Goal: Task Accomplishment & Management: Manage account settings

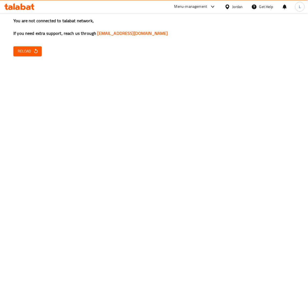
click at [32, 48] on span "Reload" at bounding box center [28, 51] width 20 height 7
click at [15, 48] on button "Reload" at bounding box center [27, 51] width 28 height 10
click at [17, 56] on div "You are not connected to talabat network, If you need extra support, reach us t…" at bounding box center [154, 146] width 308 height 293
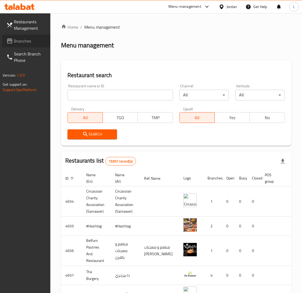
click at [12, 39] on icon at bounding box center [9, 41] width 5 height 5
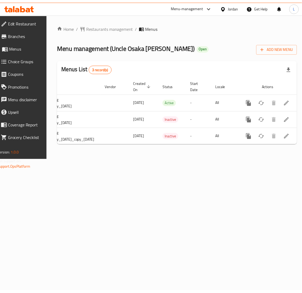
scroll to position [0, 80]
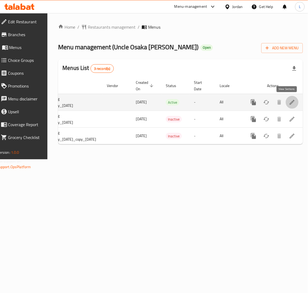
click at [289, 103] on icon "enhanced table" at bounding box center [292, 102] width 6 height 6
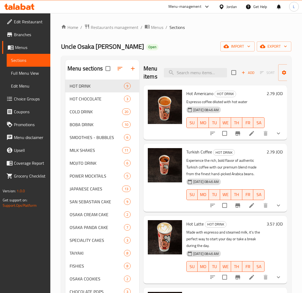
click at [192, 42] on div "Uncle Osaka Al rabieh Open import export" at bounding box center [176, 46] width 230 height 10
drag, startPoint x: 81, startPoint y: 108, endPoint x: 92, endPoint y: 109, distance: 10.8
click at [81, 108] on span "COLD DRINK" at bounding box center [88, 111] width 37 height 6
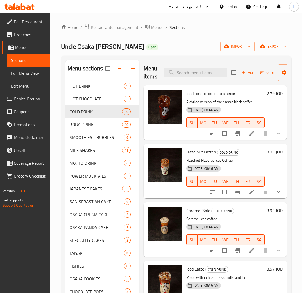
click at [250, 135] on li at bounding box center [251, 133] width 15 height 10
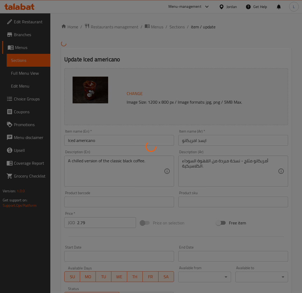
scroll to position [124, 0]
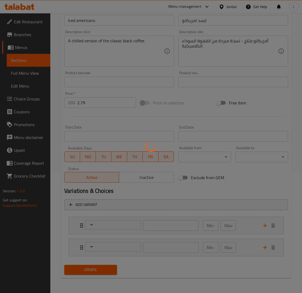
type input "الحجم"
type input "1"
type input "زيادة قهوة"
type input "0"
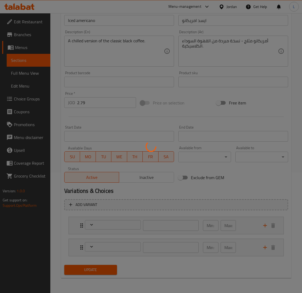
type input "1"
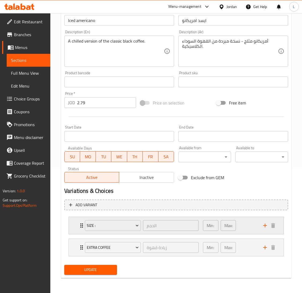
click at [247, 230] on div "Min: 1 ​ Max: 1 ​" at bounding box center [230, 225] width 60 height 17
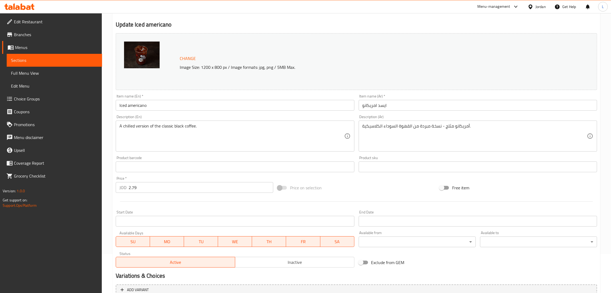
scroll to position [0, 0]
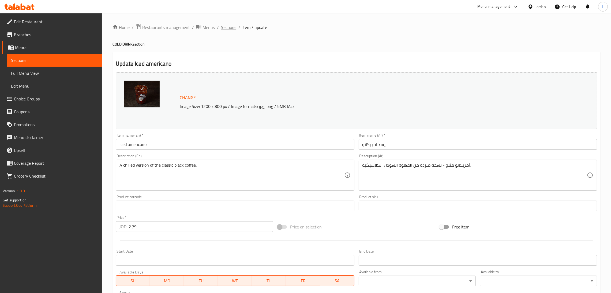
click at [226, 26] on span "Sections" at bounding box center [228, 27] width 15 height 6
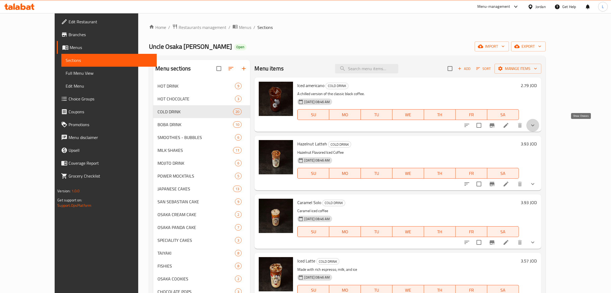
click at [308, 127] on icon "show more" at bounding box center [532, 125] width 6 height 6
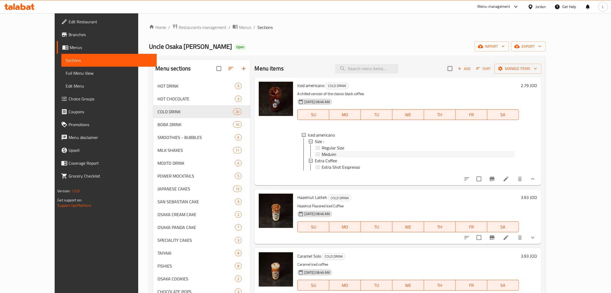
click at [308, 154] on span "Meduim" at bounding box center [328, 154] width 14 height 6
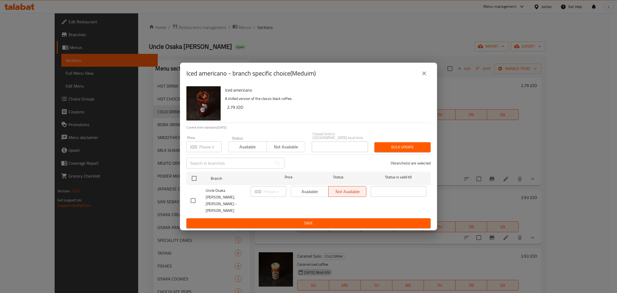
click at [308, 77] on icon "close" at bounding box center [424, 73] width 6 height 6
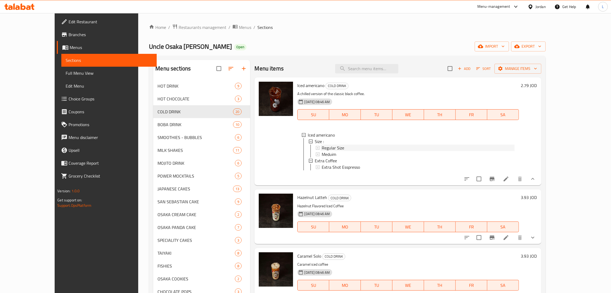
click at [308, 148] on span "Regular Size" at bounding box center [332, 148] width 22 height 6
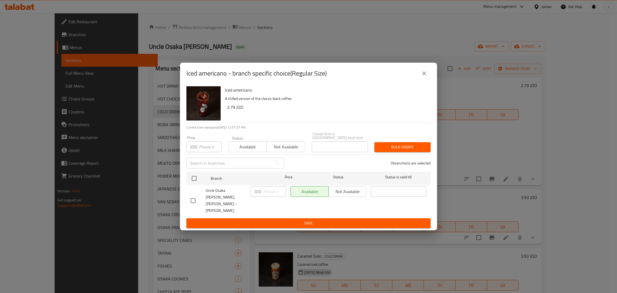
click at [308, 77] on icon "close" at bounding box center [424, 73] width 6 height 6
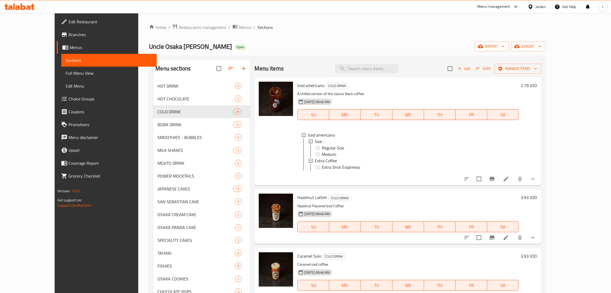
click at [57, 103] on link "Choice Groups" at bounding box center [107, 98] width 100 height 13
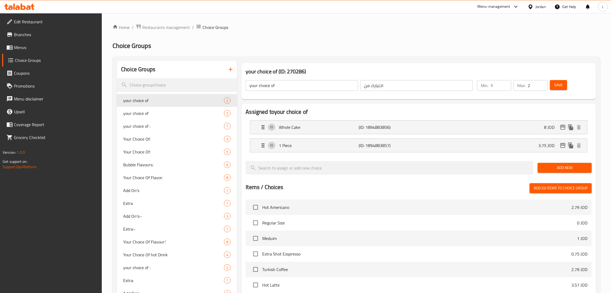
click at [184, 86] on div at bounding box center [305, 146] width 611 height 293
click at [180, 82] on input "search" at bounding box center [177, 85] width 120 height 14
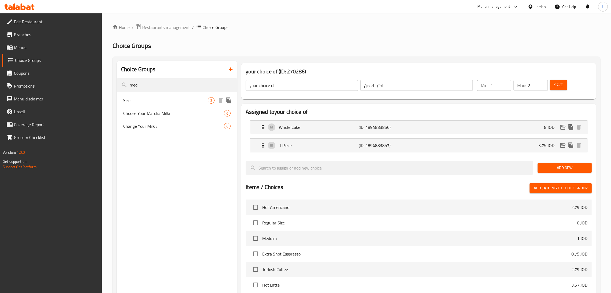
type input "med"
click at [169, 102] on span "Size :" at bounding box center [165, 100] width 85 height 6
type input "Size :"
type input "الحجم"
type input "1"
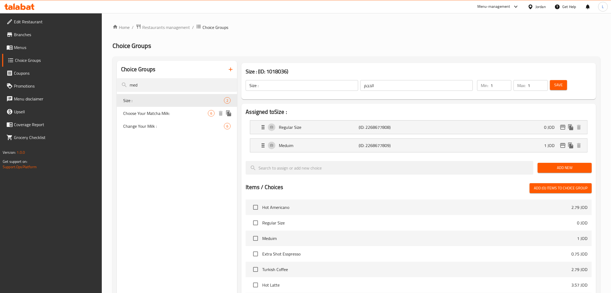
click at [167, 110] on span "Choose Your Matcha Milk:" at bounding box center [165, 113] width 85 height 6
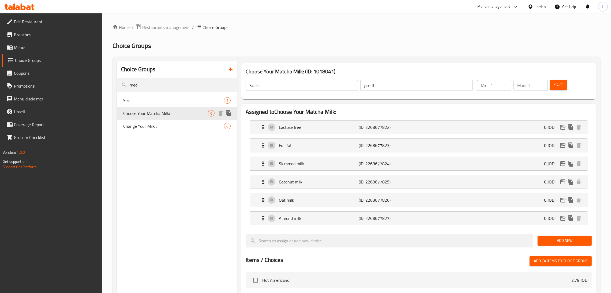
type input "Choose Your Matcha Milk:"
type input "اختر نوع الحليب:"
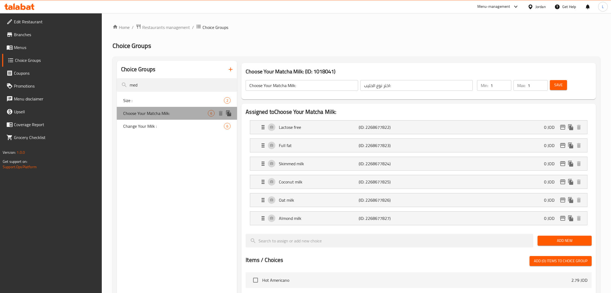
click at [166, 119] on div "Choose Your Matcha Milk: 6" at bounding box center [177, 113] width 120 height 13
click at [166, 124] on span "Change Your Milk :" at bounding box center [165, 126] width 85 height 6
type input "Change Your Milk :"
type input "استبدل نوع الحليب"
type input "0"
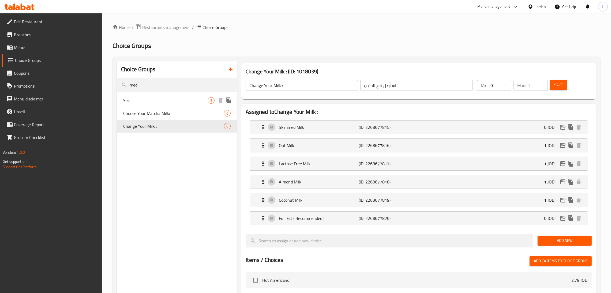
click at [167, 103] on span "Size :" at bounding box center [165, 100] width 85 height 6
type input "Size :"
type input "الحجم"
type input "1"
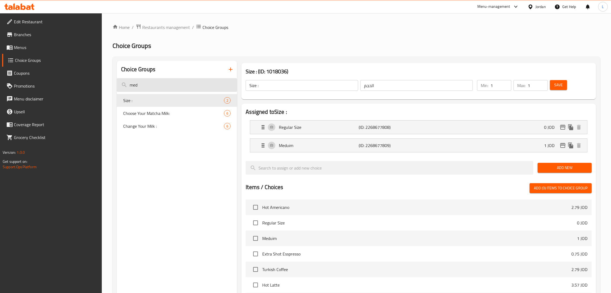
click at [169, 84] on input "med" at bounding box center [177, 85] width 120 height 14
click at [308, 142] on div "Meduim (ID: 2268677809) 1 JOD" at bounding box center [420, 145] width 321 height 13
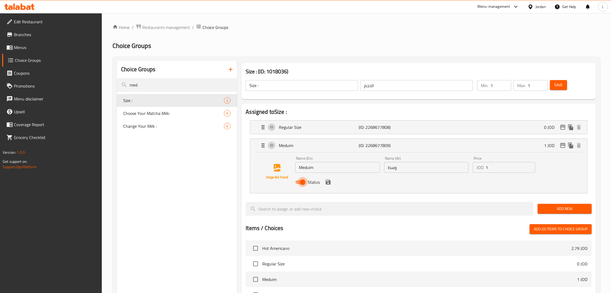
click at [299, 182] on input "Status" at bounding box center [302, 182] width 31 height 10
checkbox input "false"
click at [308, 182] on icon "save" at bounding box center [327, 182] width 5 height 5
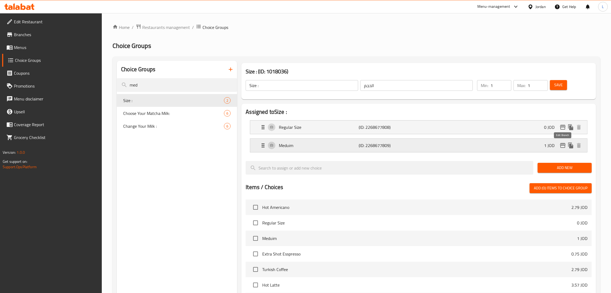
click at [308, 146] on icon "edit" at bounding box center [562, 145] width 6 height 6
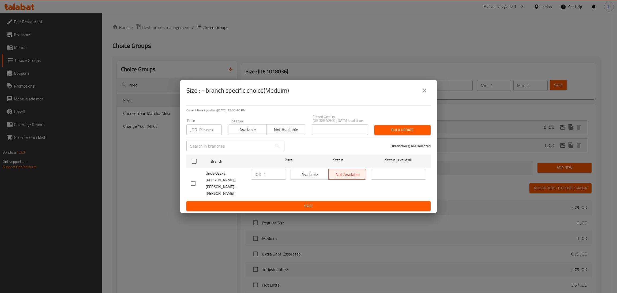
click at [308, 94] on icon "close" at bounding box center [424, 90] width 6 height 6
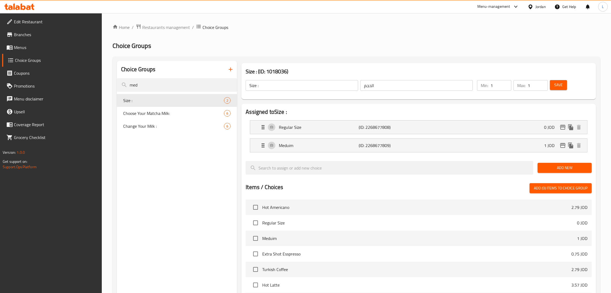
click at [308, 88] on button "Save" at bounding box center [558, 85] width 17 height 10
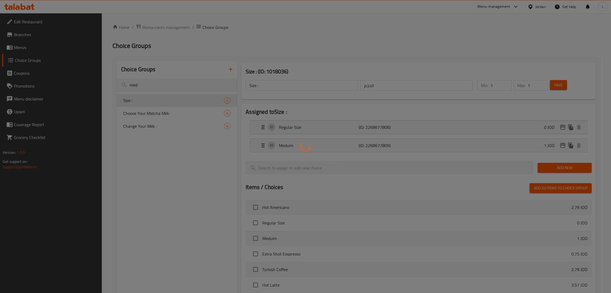
click at [14, 45] on div at bounding box center [305, 146] width 611 height 293
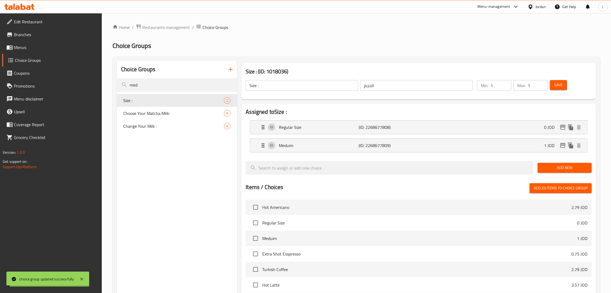
click at [14, 45] on span "Menus" at bounding box center [56, 47] width 84 height 6
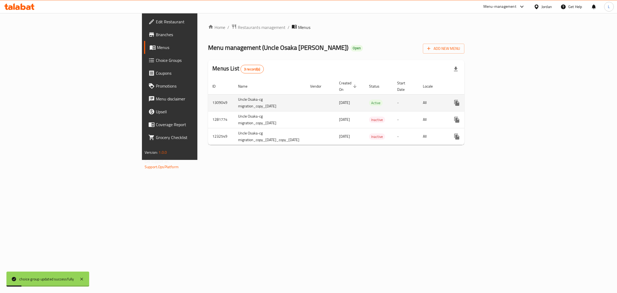
click at [308, 100] on icon "enhanced table" at bounding box center [495, 103] width 6 height 6
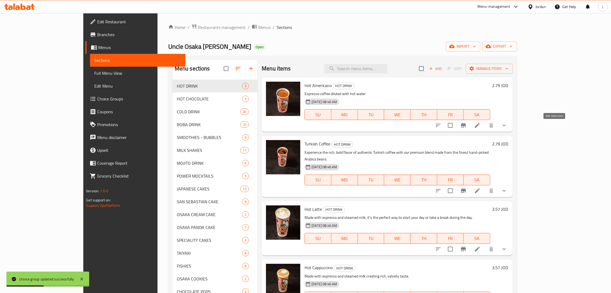
click at [308, 126] on icon at bounding box center [477, 125] width 6 height 6
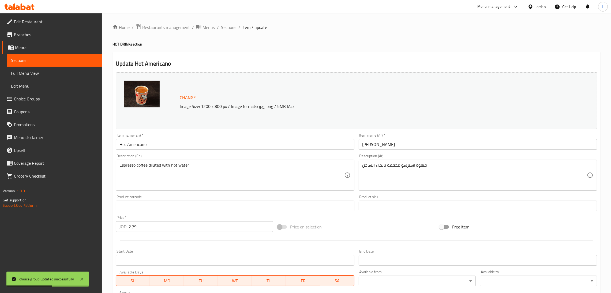
scroll to position [124, 0]
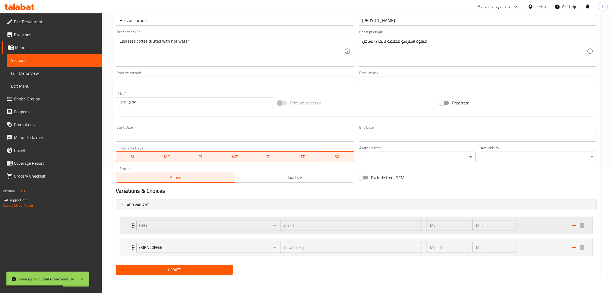
click at [123, 222] on div "Size : الحجم ​ Min: 1 ​ Max: 1 ​" at bounding box center [356, 225] width 472 height 17
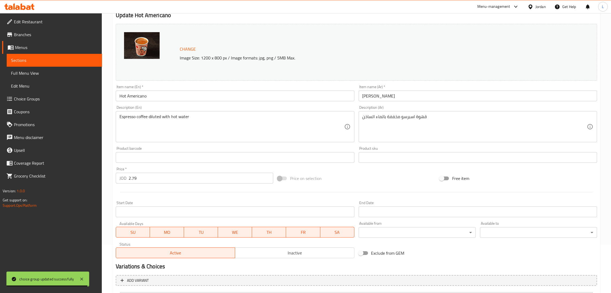
scroll to position [0, 0]
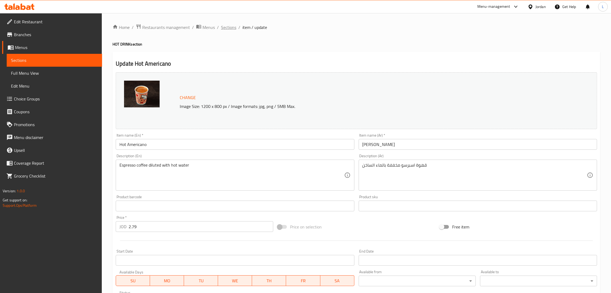
click at [232, 27] on span "Sections" at bounding box center [228, 27] width 15 height 6
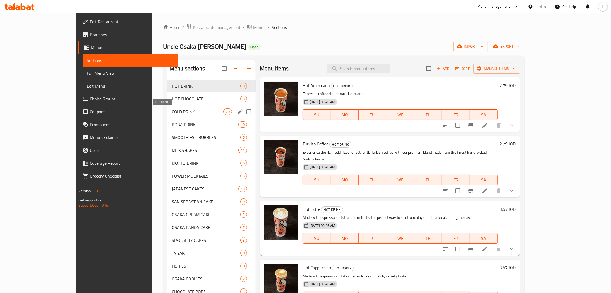
click at [172, 114] on span "COLD DRINK" at bounding box center [198, 111] width 52 height 6
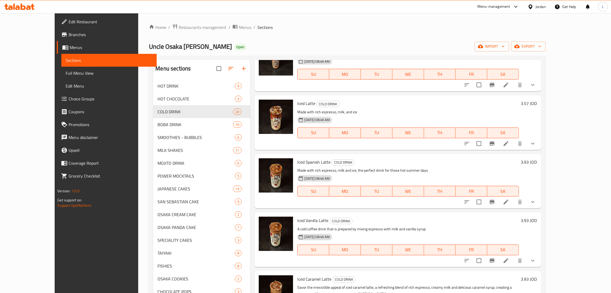
scroll to position [161, 0]
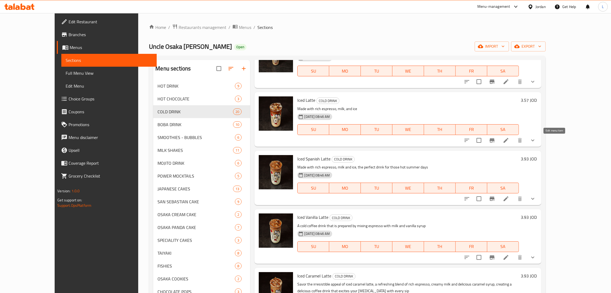
click at [308, 142] on icon at bounding box center [505, 140] width 6 height 6
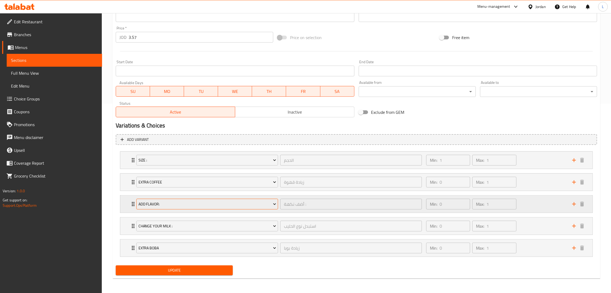
scroll to position [190, 0]
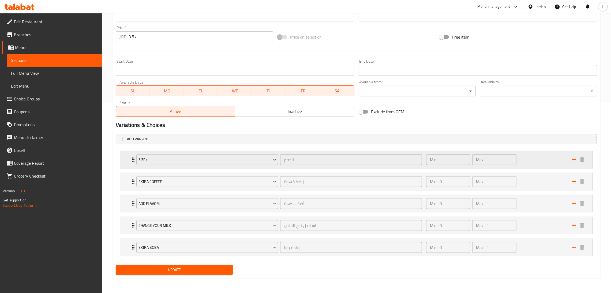
click at [126, 161] on div "Size : الحجم ​ Min: 1 ​ Max: 1 ​" at bounding box center [356, 159] width 472 height 17
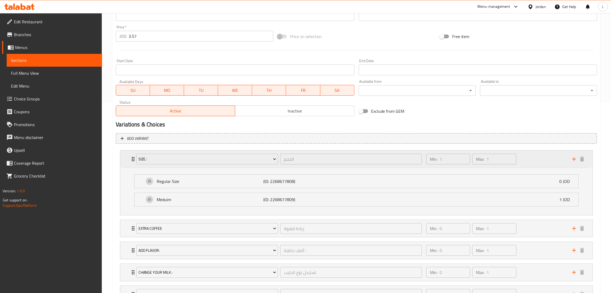
click at [126, 161] on div "Size : الحجم ​ Min: 1 ​ Max: 1 ​" at bounding box center [356, 158] width 472 height 17
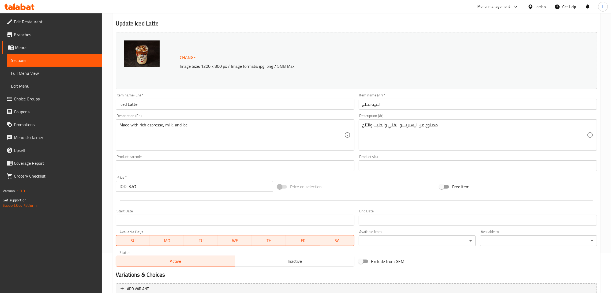
scroll to position [0, 0]
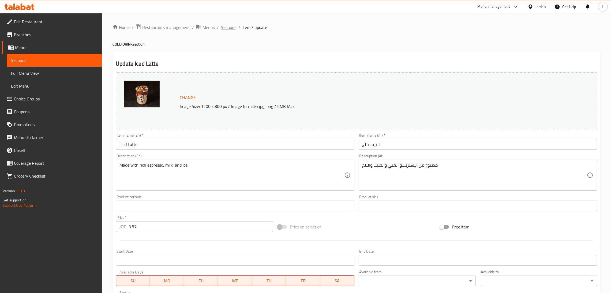
click at [231, 24] on span "Sections" at bounding box center [228, 27] width 15 height 6
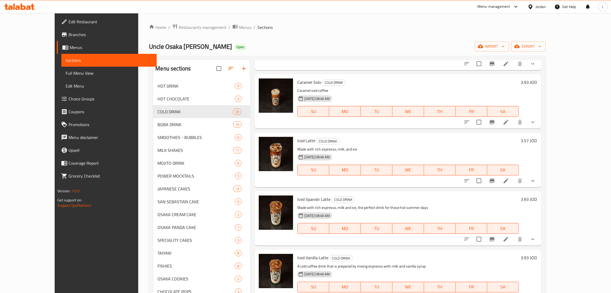
scroll to position [161, 0]
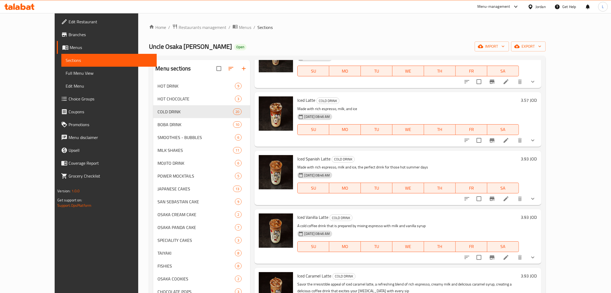
click at [308, 198] on li at bounding box center [505, 199] width 15 height 10
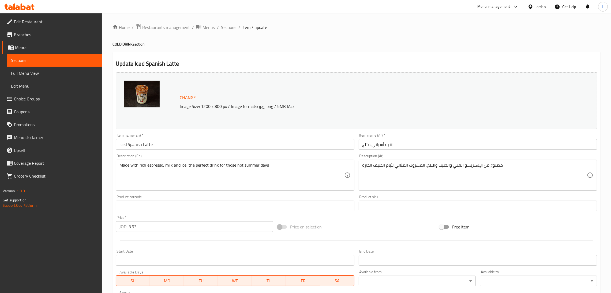
scroll to position [161, 0]
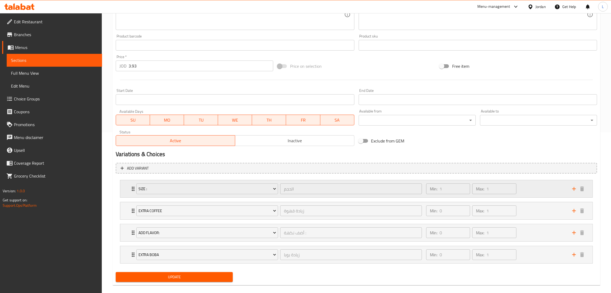
click at [125, 191] on div "Size : الحجم ​ Min: 1 ​ Max: 1 ​" at bounding box center [356, 188] width 472 height 17
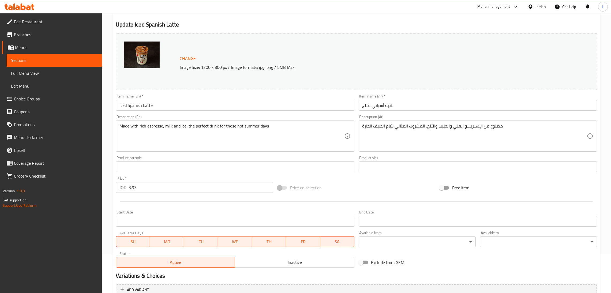
scroll to position [0, 0]
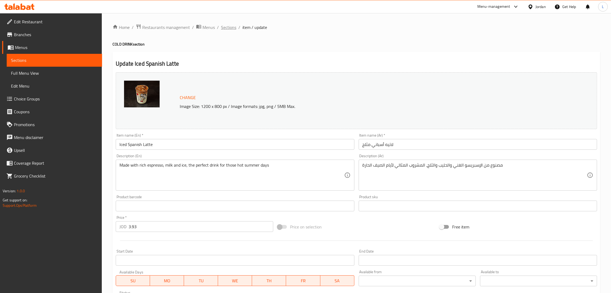
click at [228, 27] on span "Sections" at bounding box center [228, 27] width 15 height 6
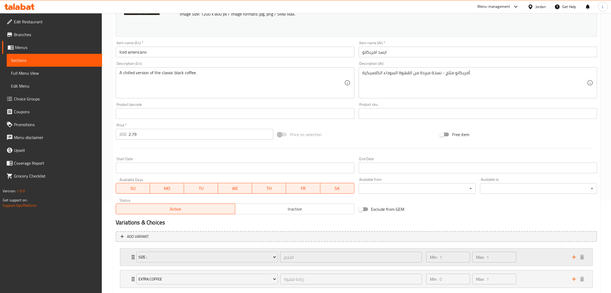
scroll to position [124, 0]
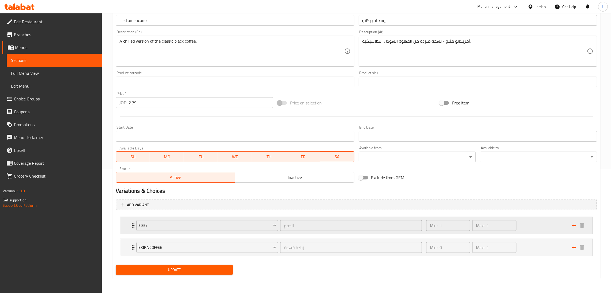
click at [130, 228] on icon "Expand" at bounding box center [133, 225] width 6 height 6
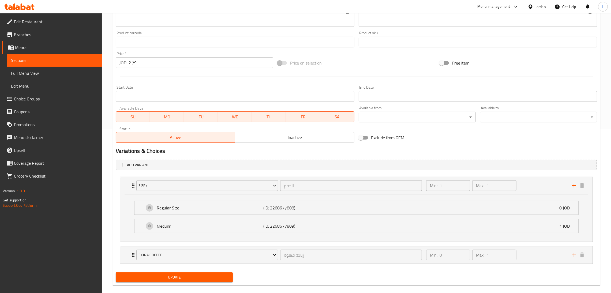
scroll to position [165, 0]
